Goal: Task Accomplishment & Management: Use online tool/utility

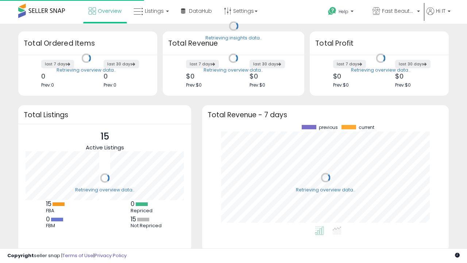
scroll to position [101, 232]
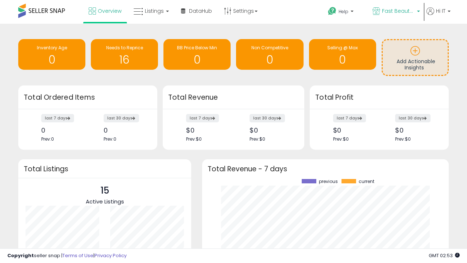
click at [395, 12] on span "Fast Beauty ([GEOGRAPHIC_DATA])" at bounding box center [398, 10] width 33 height 7
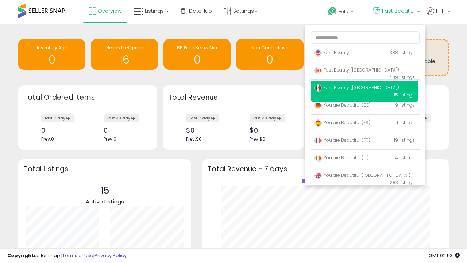
click at [364, 159] on span "You are Beautiful (IT)" at bounding box center [341, 157] width 54 height 6
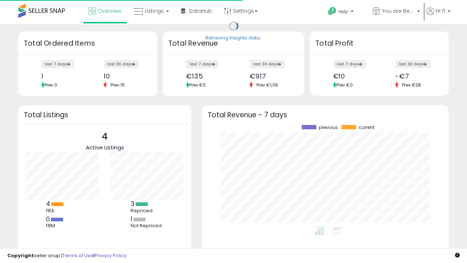
scroll to position [101, 232]
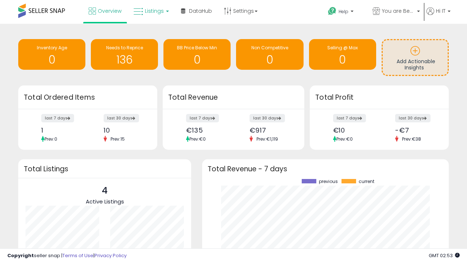
click at [150, 11] on span "Listings" at bounding box center [154, 10] width 19 height 7
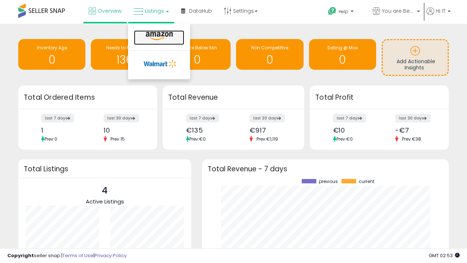
click at [158, 36] on icon at bounding box center [159, 35] width 32 height 9
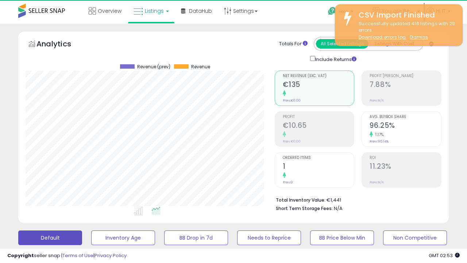
scroll to position [150, 249]
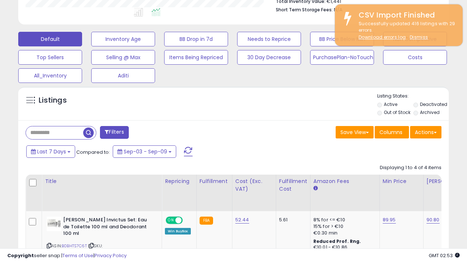
click at [0, 0] on span at bounding box center [0, 0] width 0 height 0
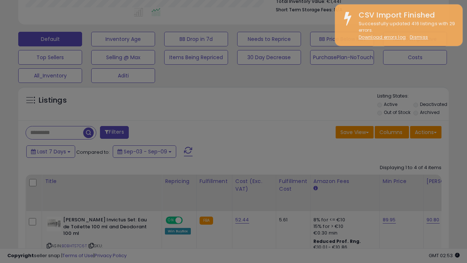
type input "**********"
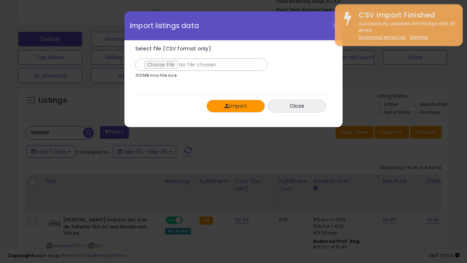
click at [235, 106] on button "Import" at bounding box center [235, 106] width 58 height 13
